Goal: Find specific page/section: Find specific page/section

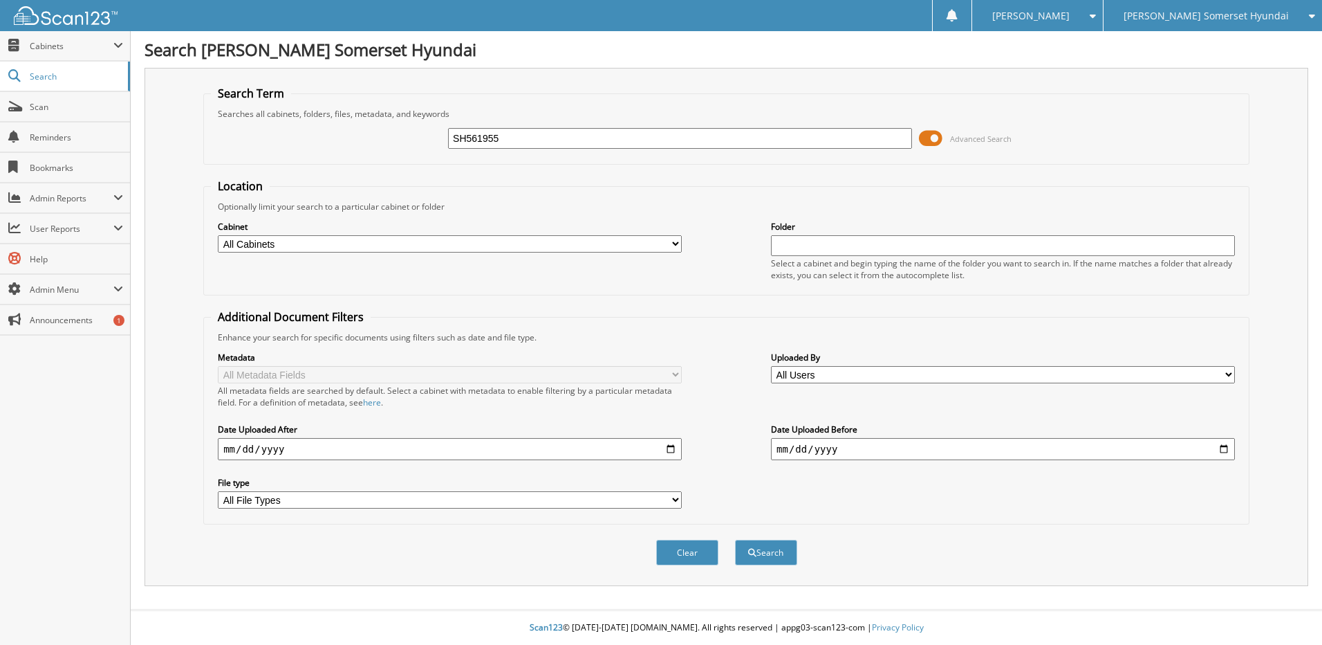
type input "SH561955"
click at [735, 539] on button "Search" at bounding box center [766, 552] width 62 height 26
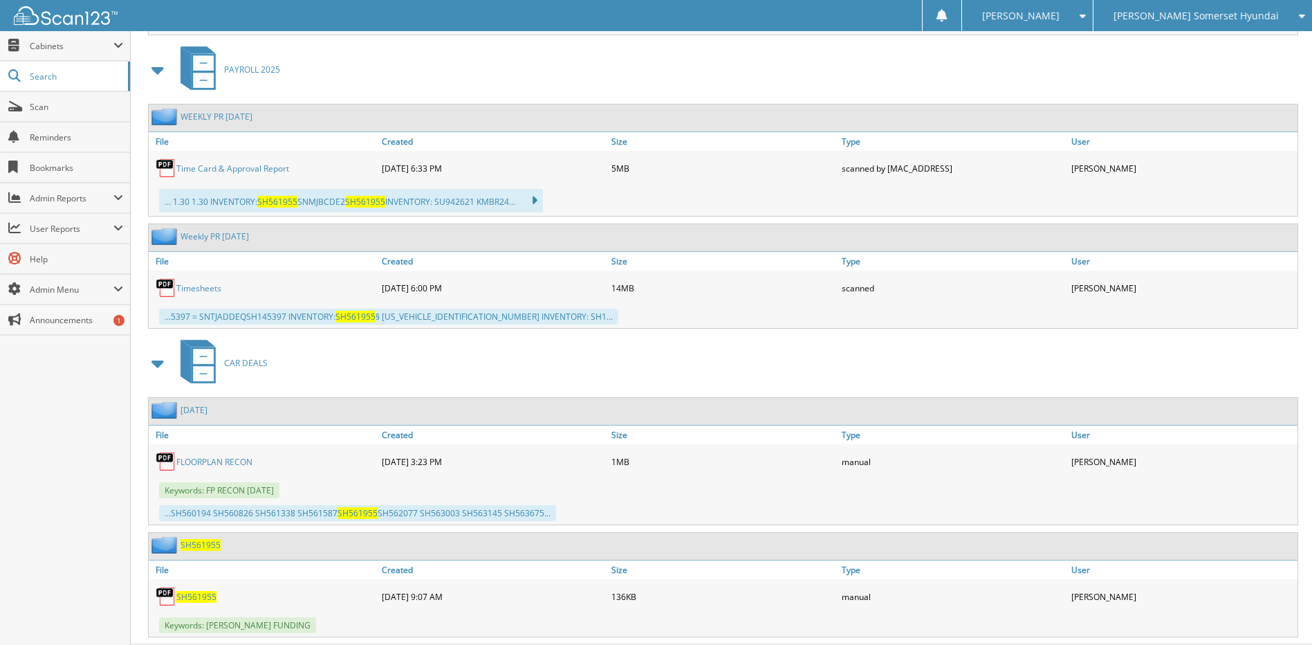
scroll to position [1902, 0]
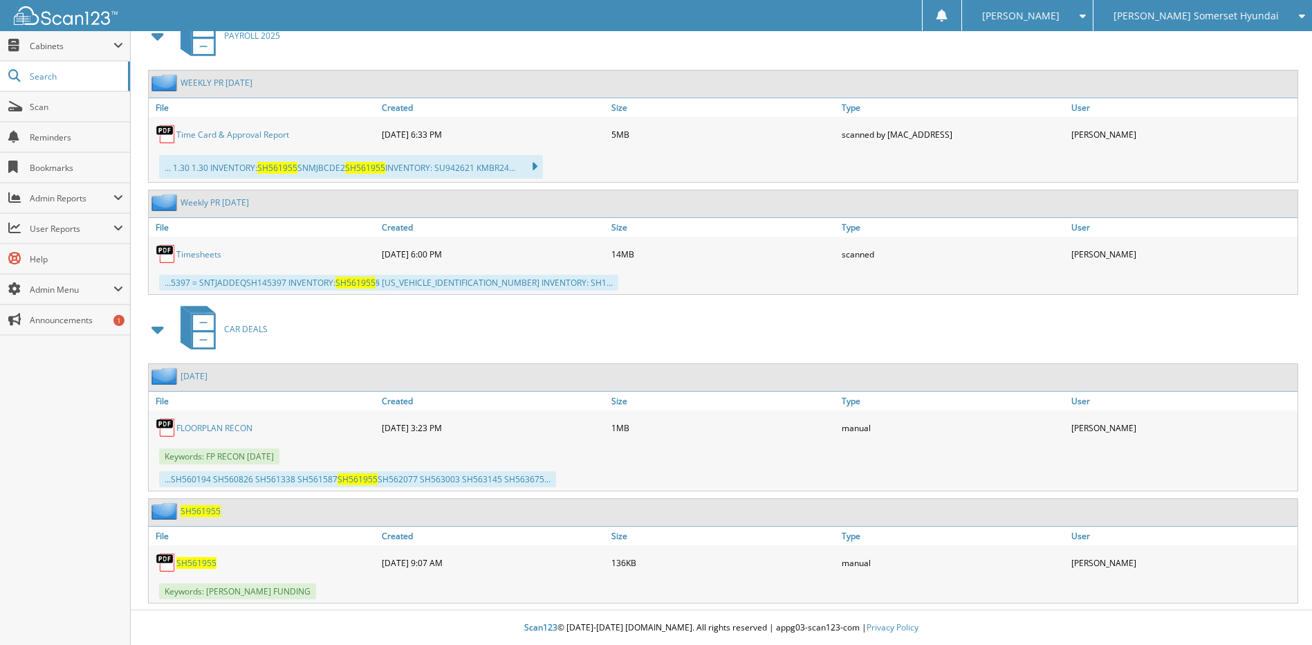
click at [215, 512] on span "SH561955" at bounding box center [201, 511] width 40 height 12
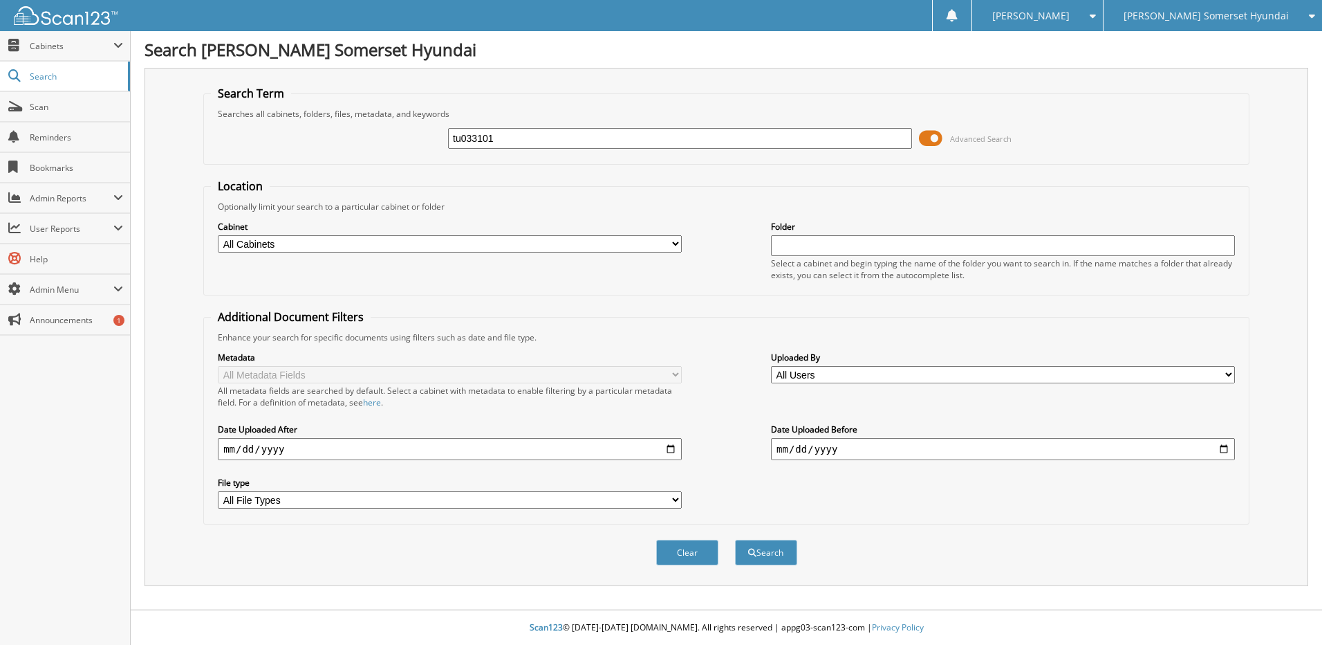
type input "tu033101"
click at [735, 539] on button "Search" at bounding box center [766, 552] width 62 height 26
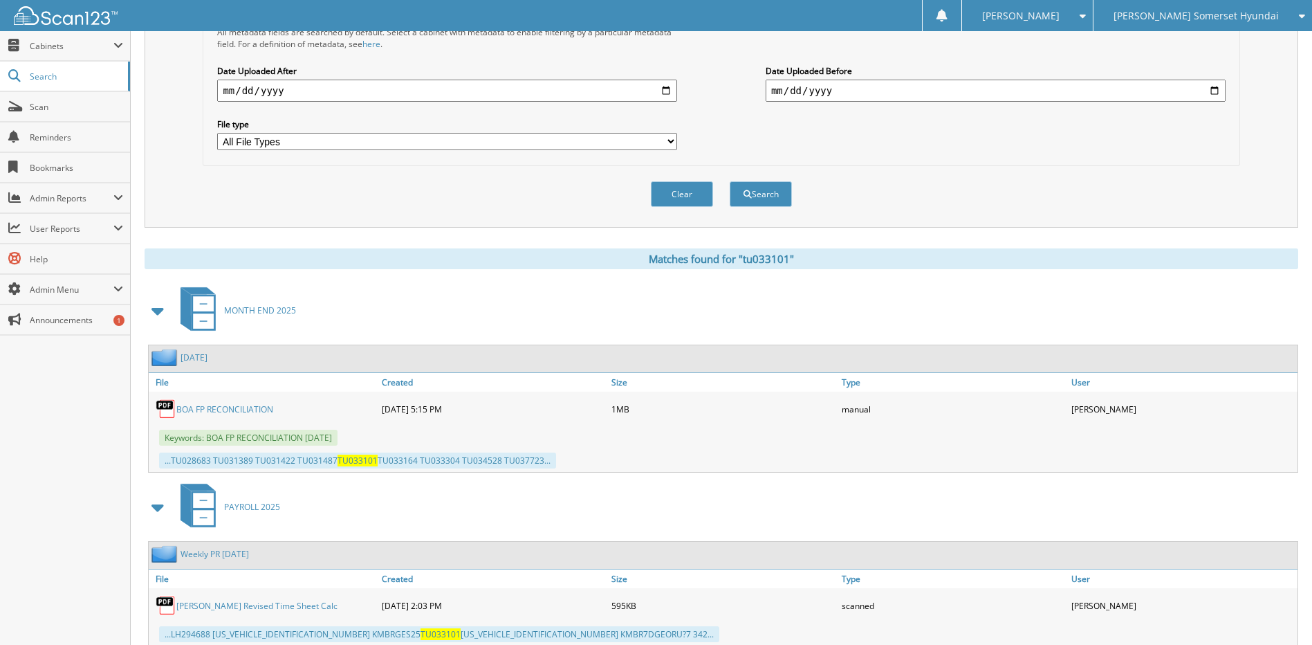
scroll to position [575, 0]
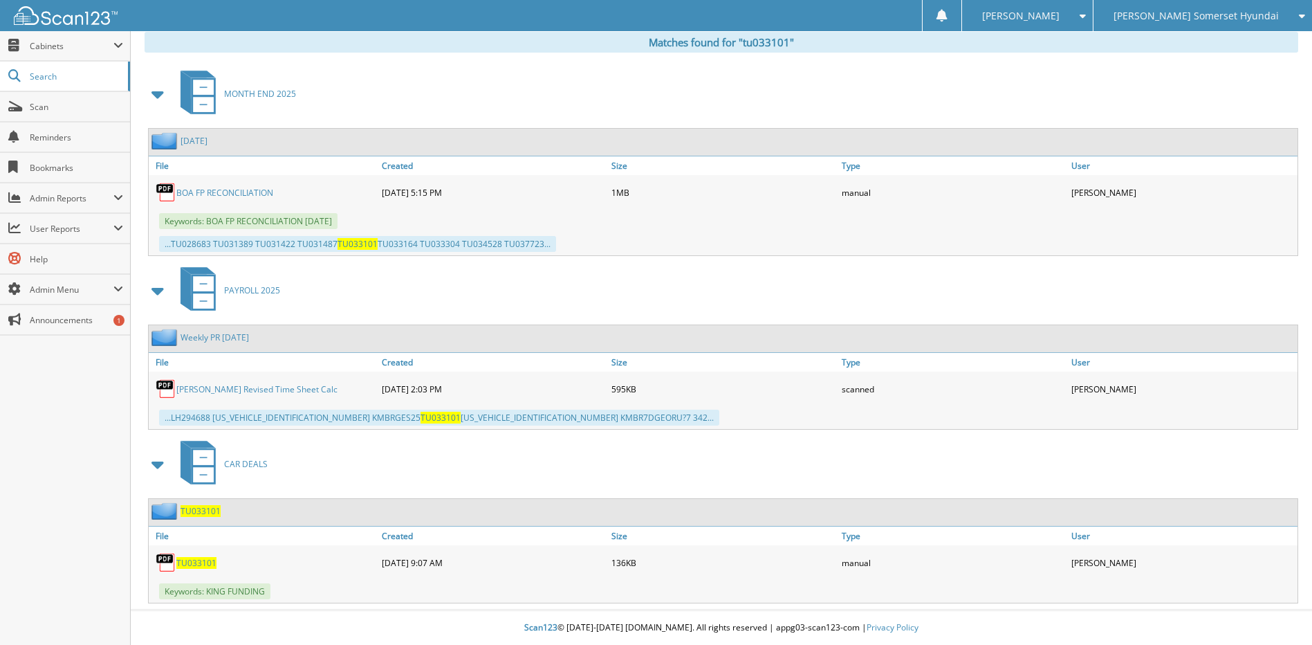
click at [204, 507] on span "TU033101" at bounding box center [201, 511] width 40 height 12
